Goal: Find specific page/section: Find specific page/section

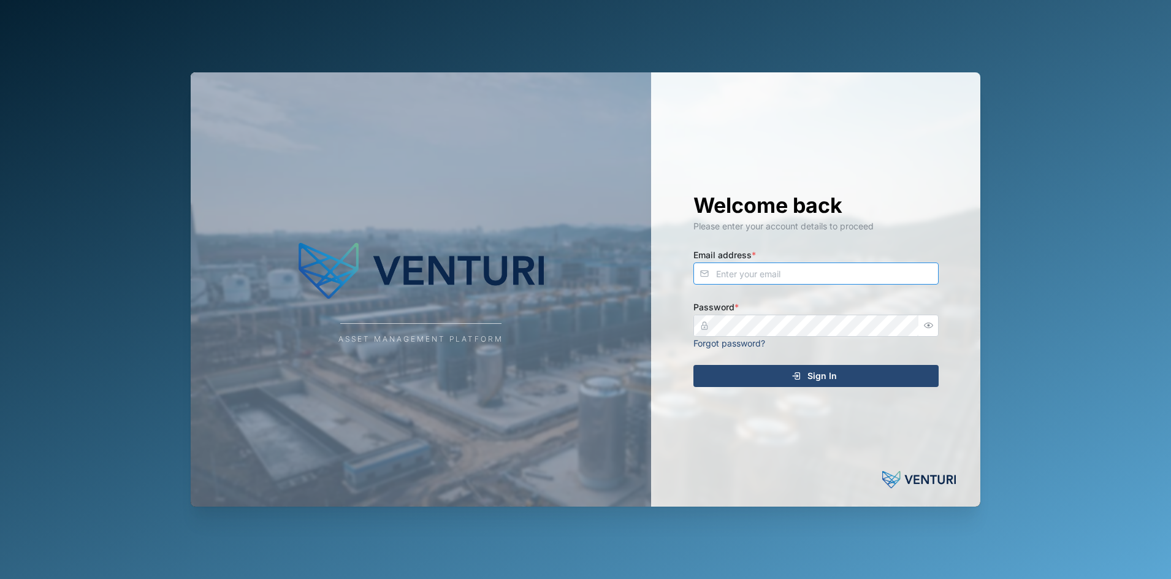
type input "[EMAIL_ADDRESS][DOMAIN_NAME]"
click at [852, 376] on div "Sign In" at bounding box center [814, 375] width 226 height 21
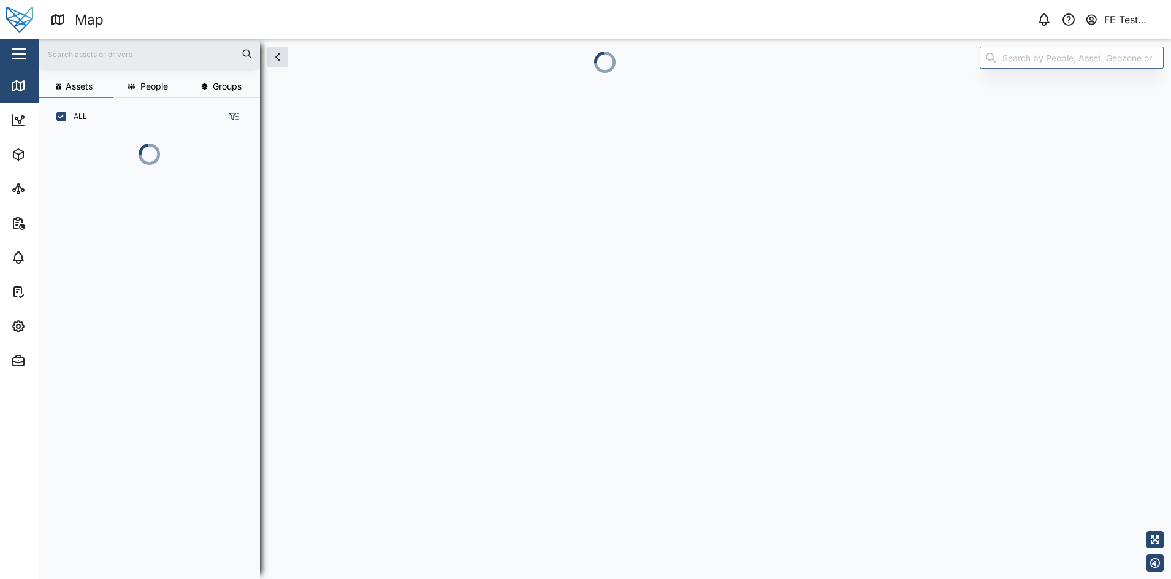
scroll to position [373, 189]
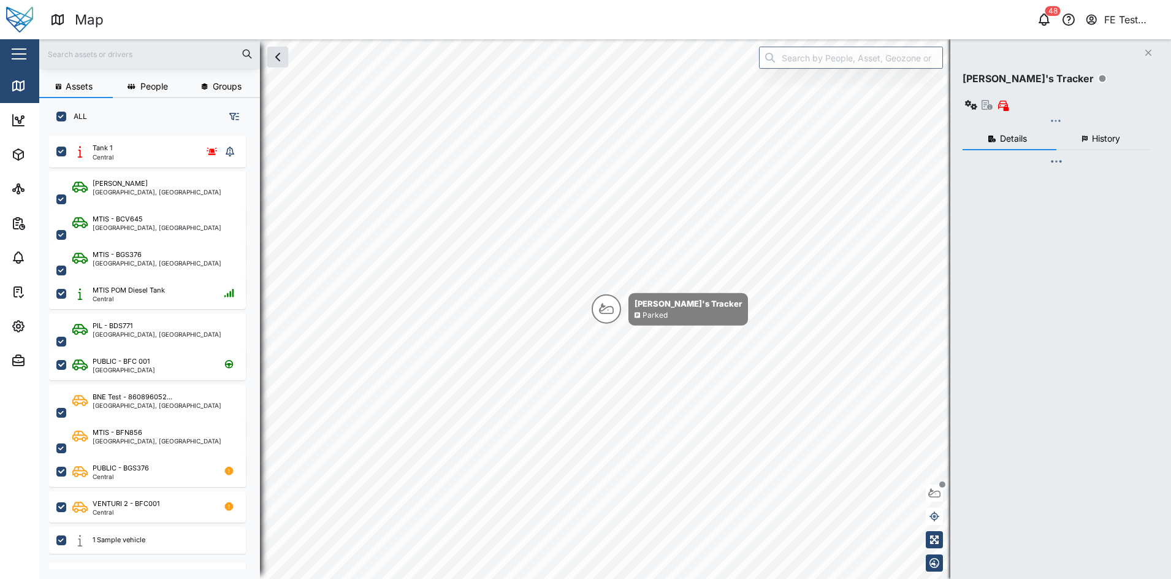
checkbox input "true"
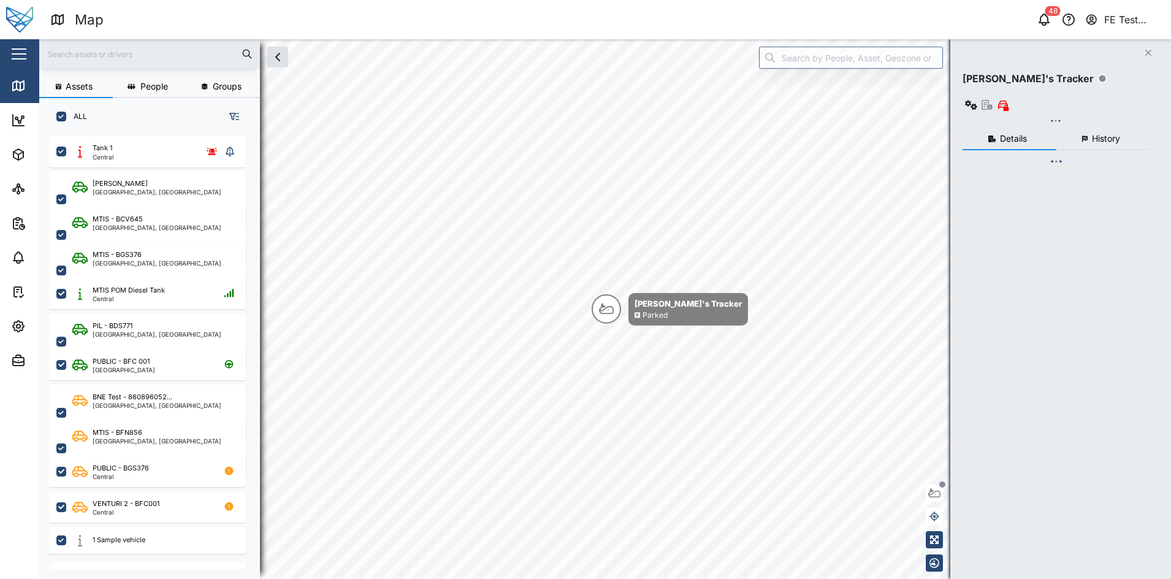
checkbox input "true"
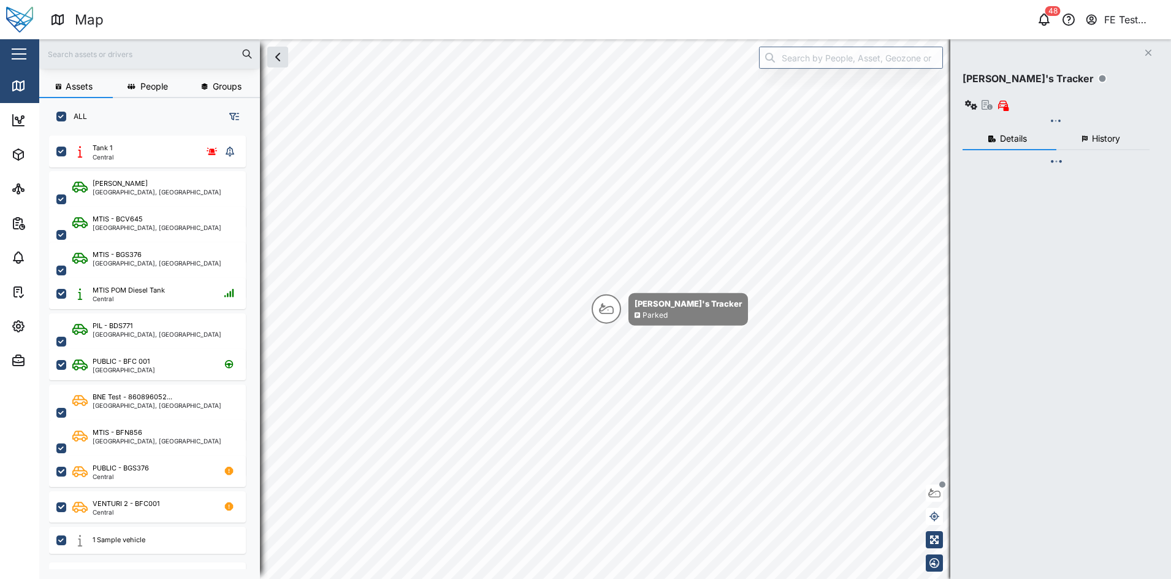
checkbox input "true"
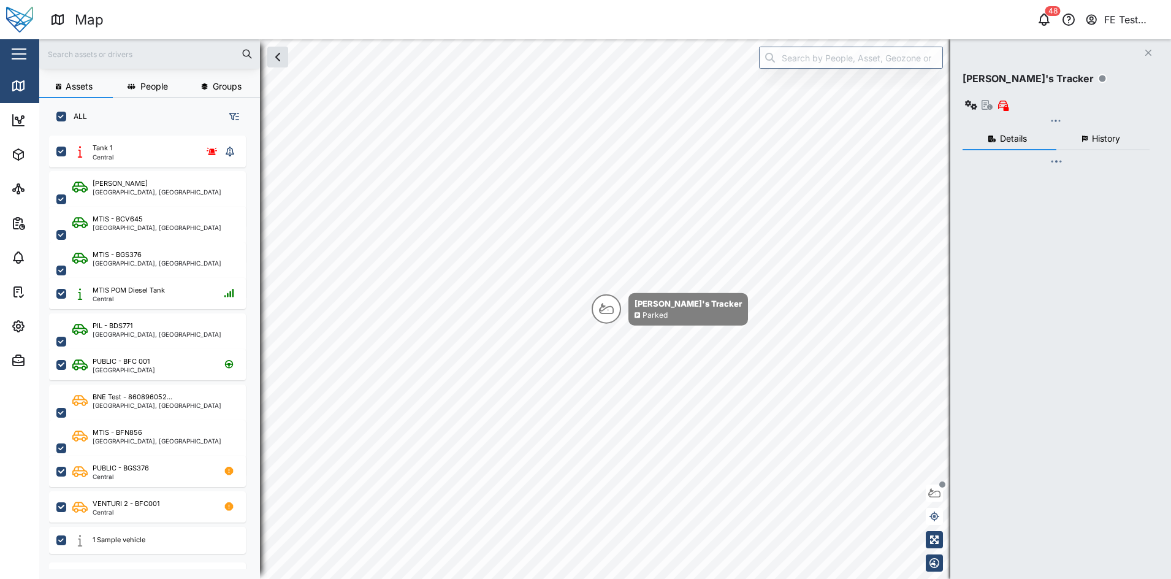
checkbox input "true"
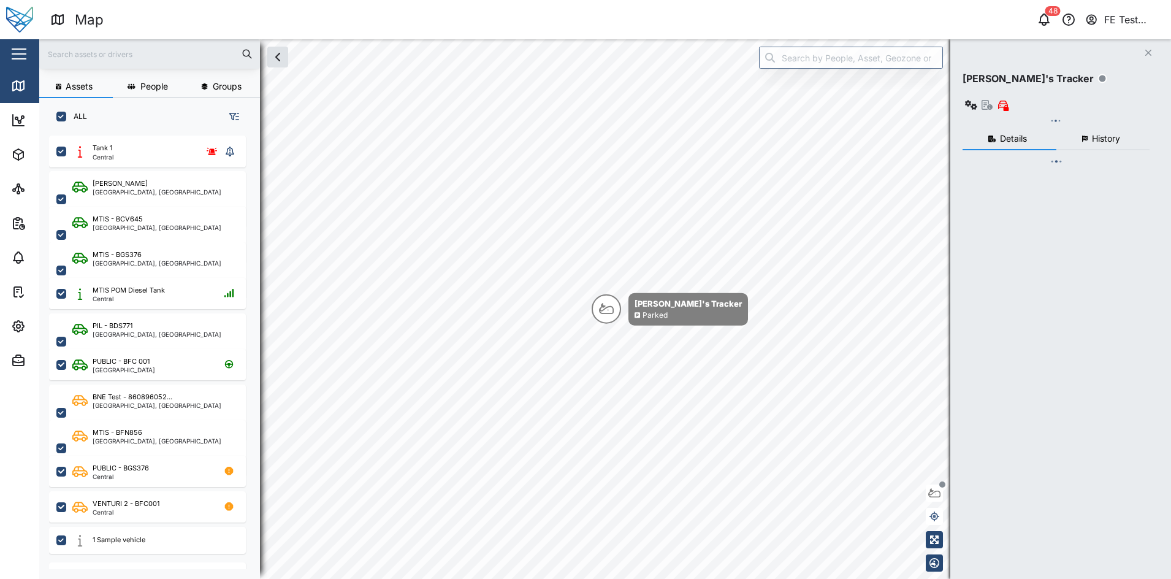
checkbox input "true"
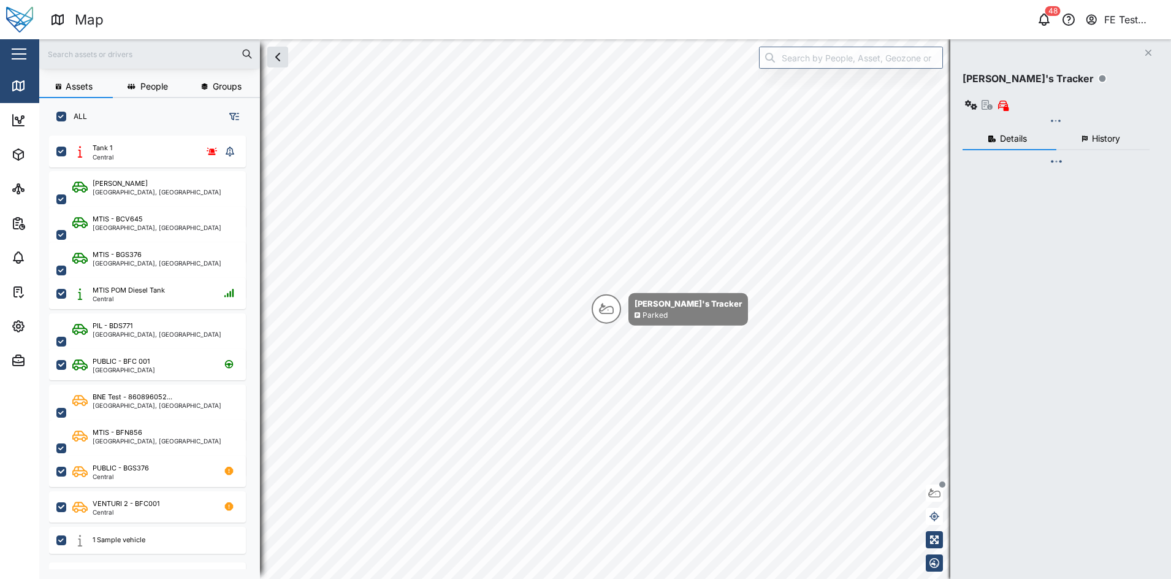
checkbox input "true"
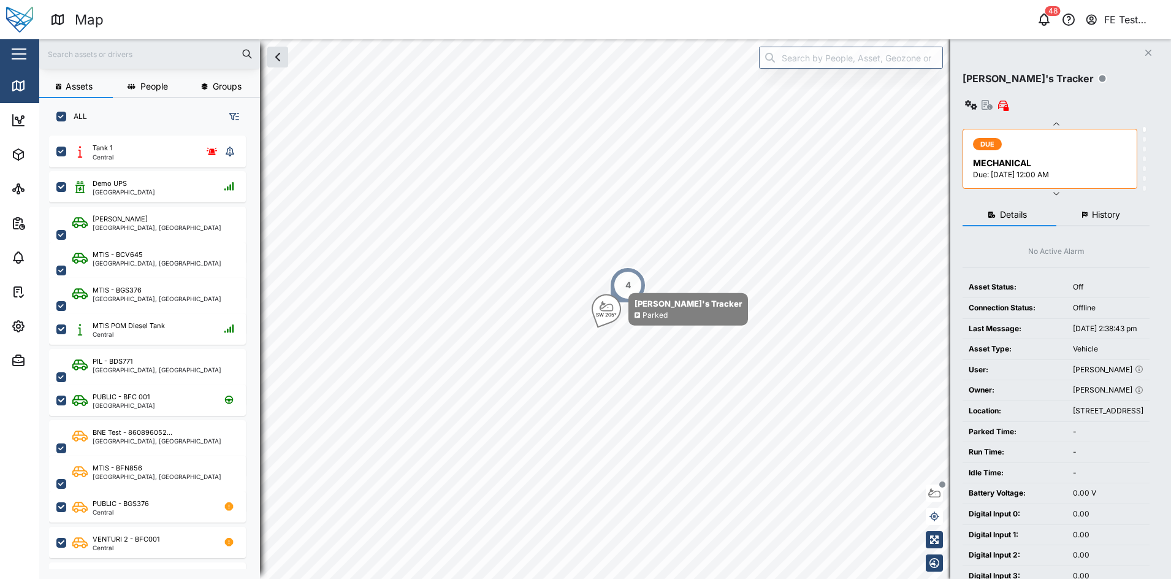
click at [25, 54] on div "button" at bounding box center [19, 53] width 15 height 1
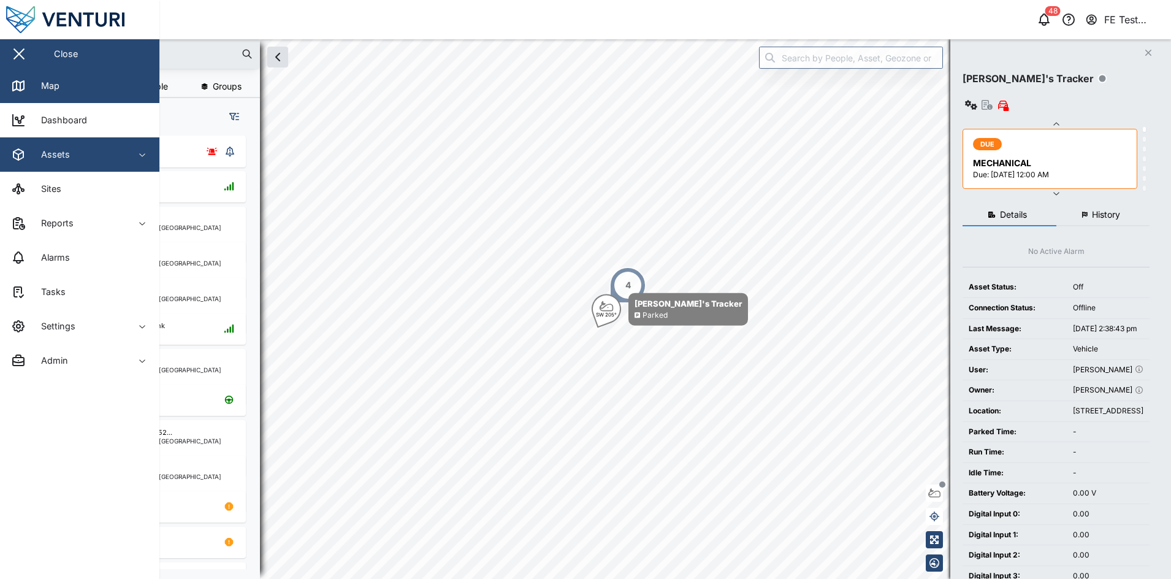
click at [100, 154] on div "Assets" at bounding box center [67, 154] width 112 height 15
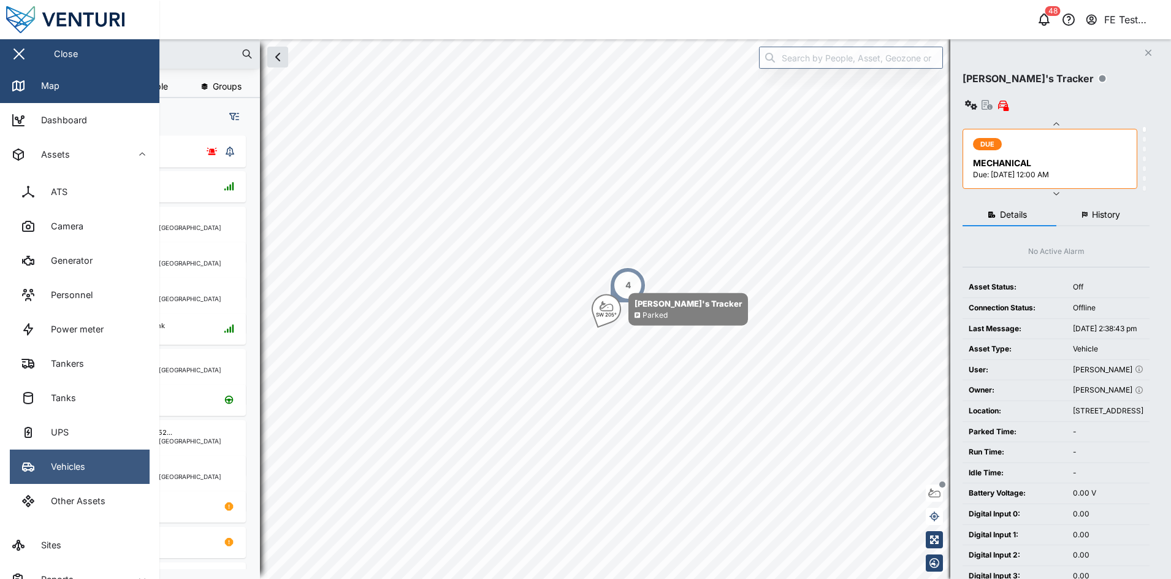
click at [91, 460] on link "Vehicles" at bounding box center [80, 466] width 140 height 34
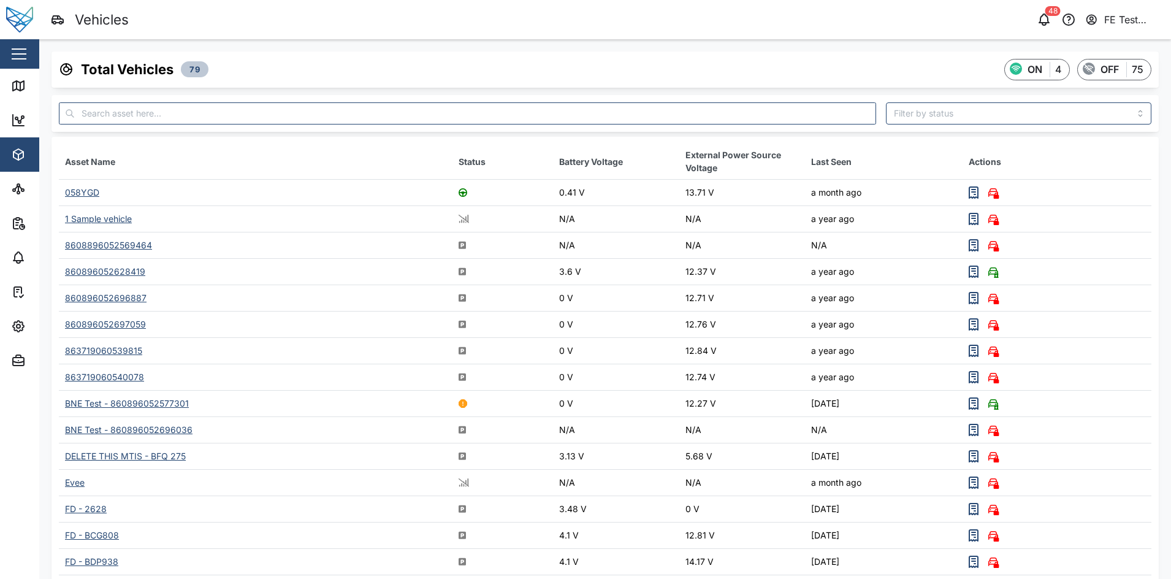
click at [88, 192] on div "058YGD" at bounding box center [82, 192] width 34 height 10
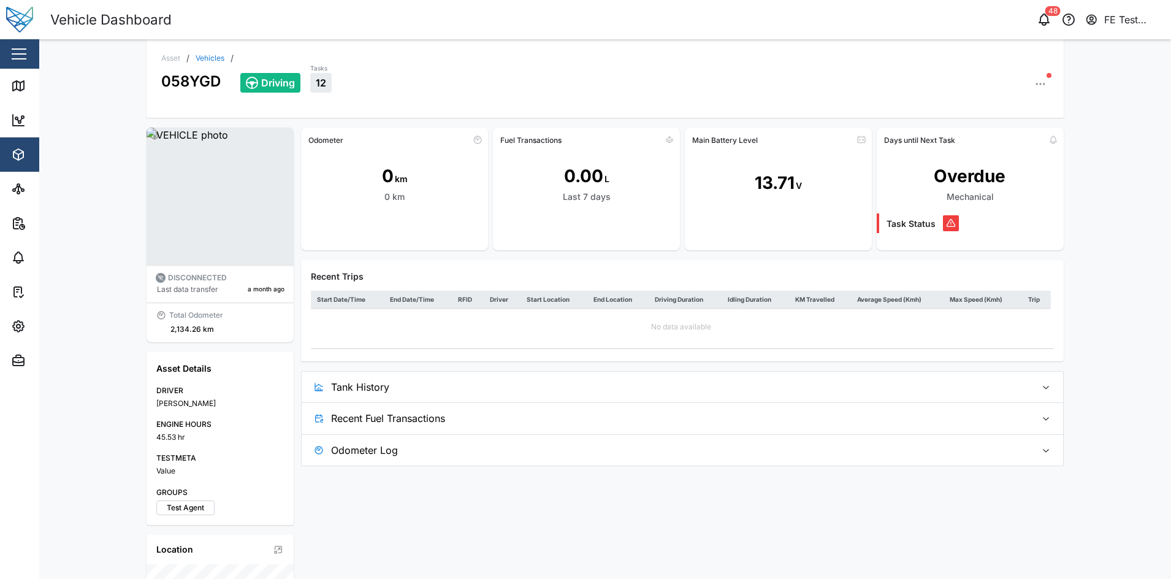
click at [435, 389] on span "Tank History" at bounding box center [678, 386] width 695 height 31
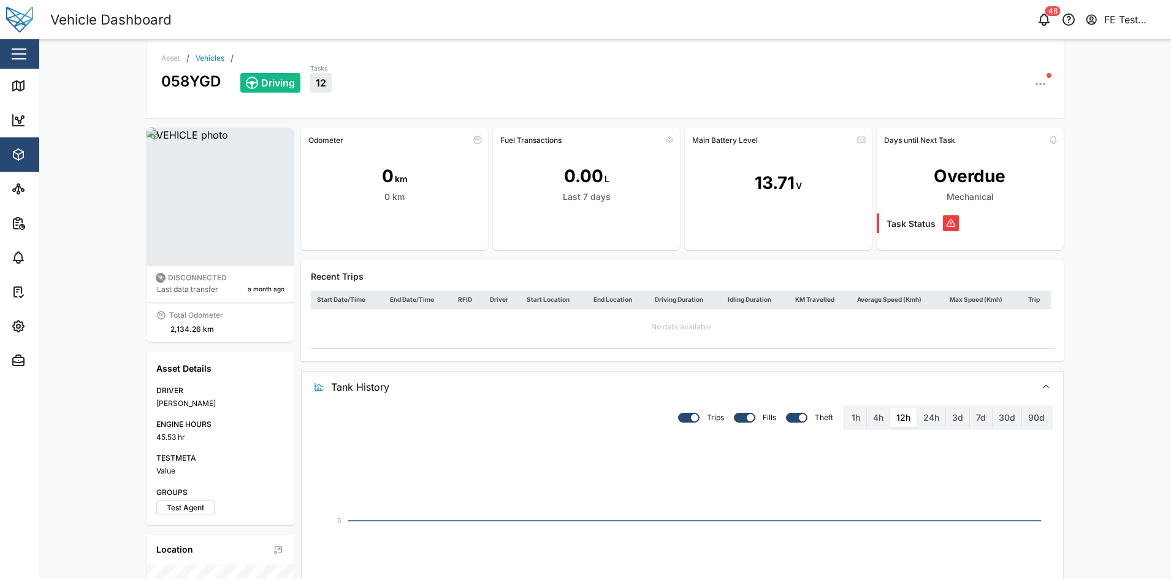
click at [435, 389] on span "Tank History" at bounding box center [678, 386] width 695 height 31
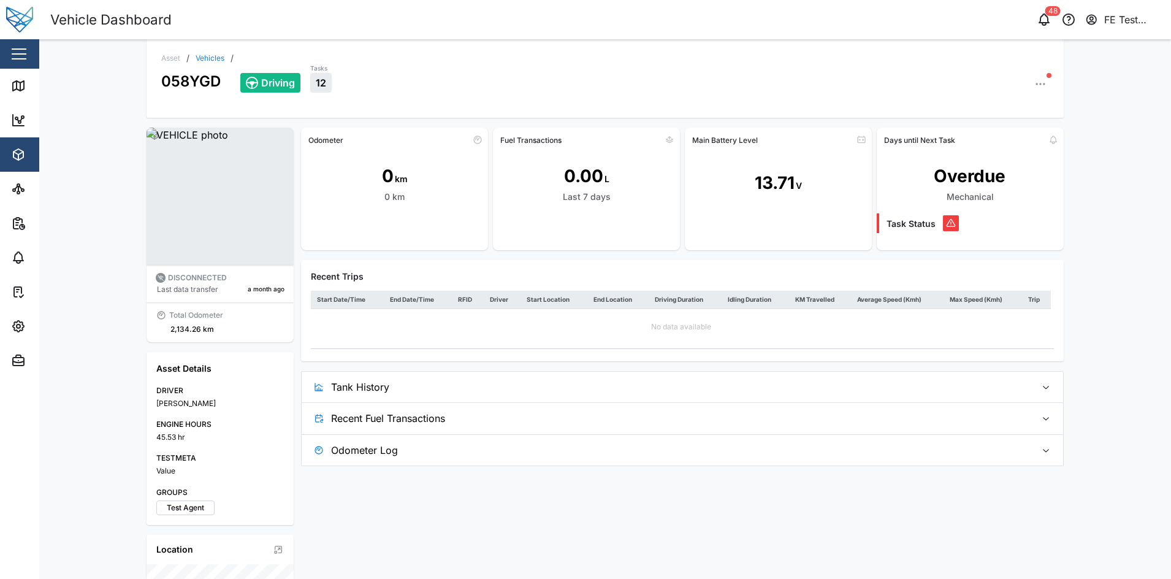
click at [434, 417] on span "Recent Fuel Transactions" at bounding box center [678, 418] width 695 height 31
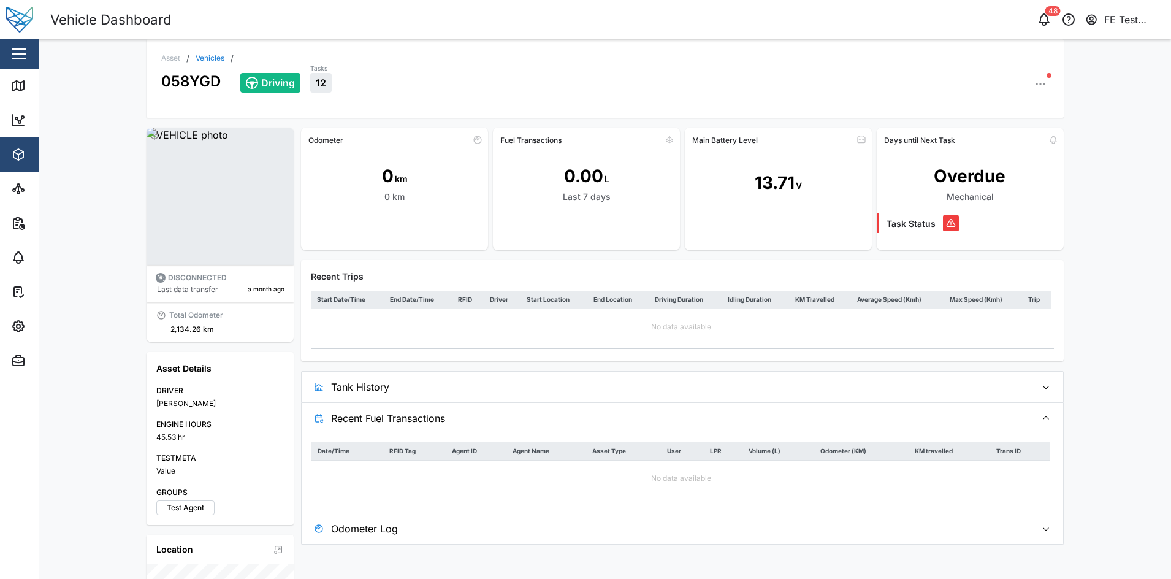
click at [631, 245] on div at bounding box center [586, 234] width 187 height 34
